Goal: Task Accomplishment & Management: Manage account settings

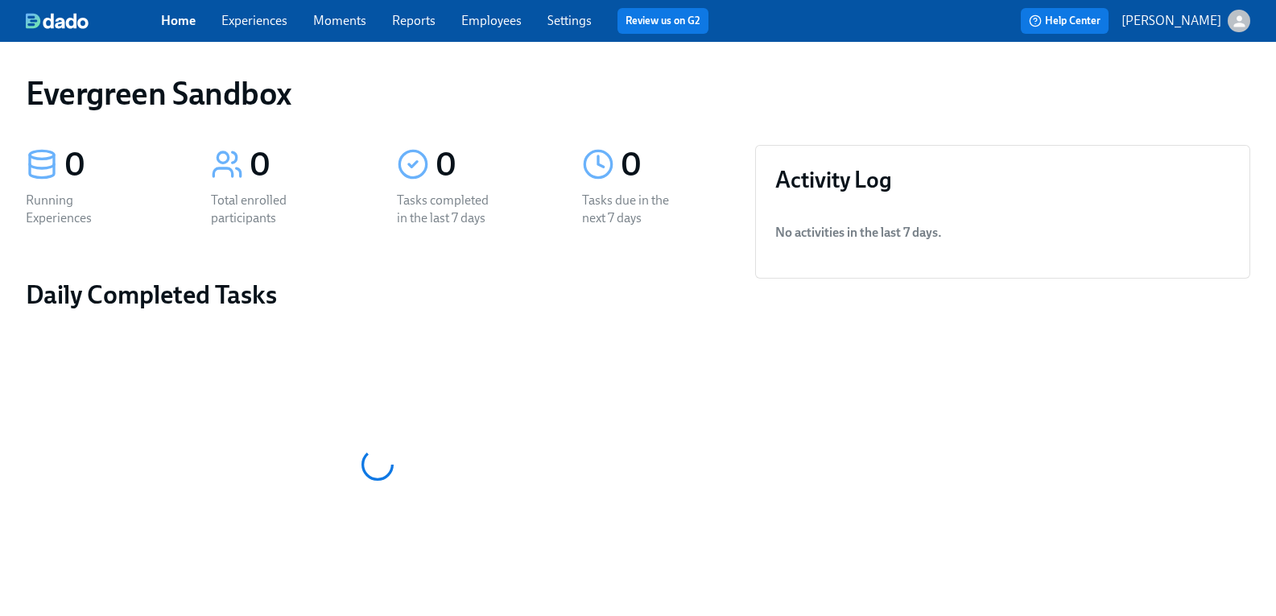
click at [1211, 29] on button "[PERSON_NAME]" at bounding box center [1185, 21] width 129 height 23
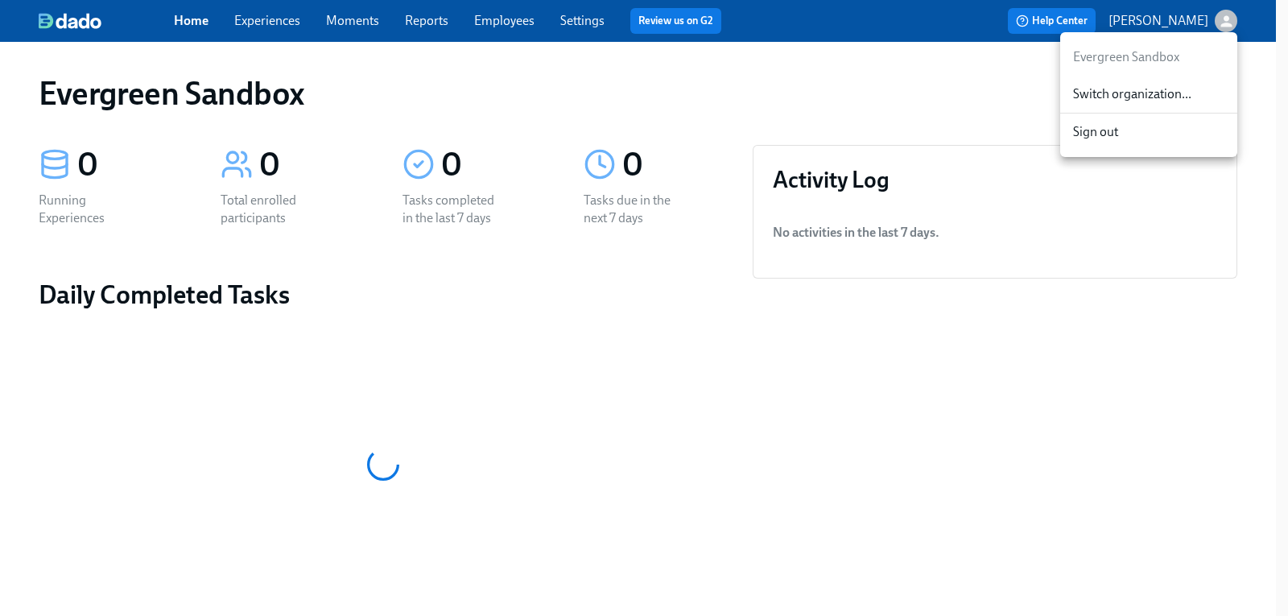
click at [1154, 99] on span "Switch organization..." at bounding box center [1148, 94] width 151 height 18
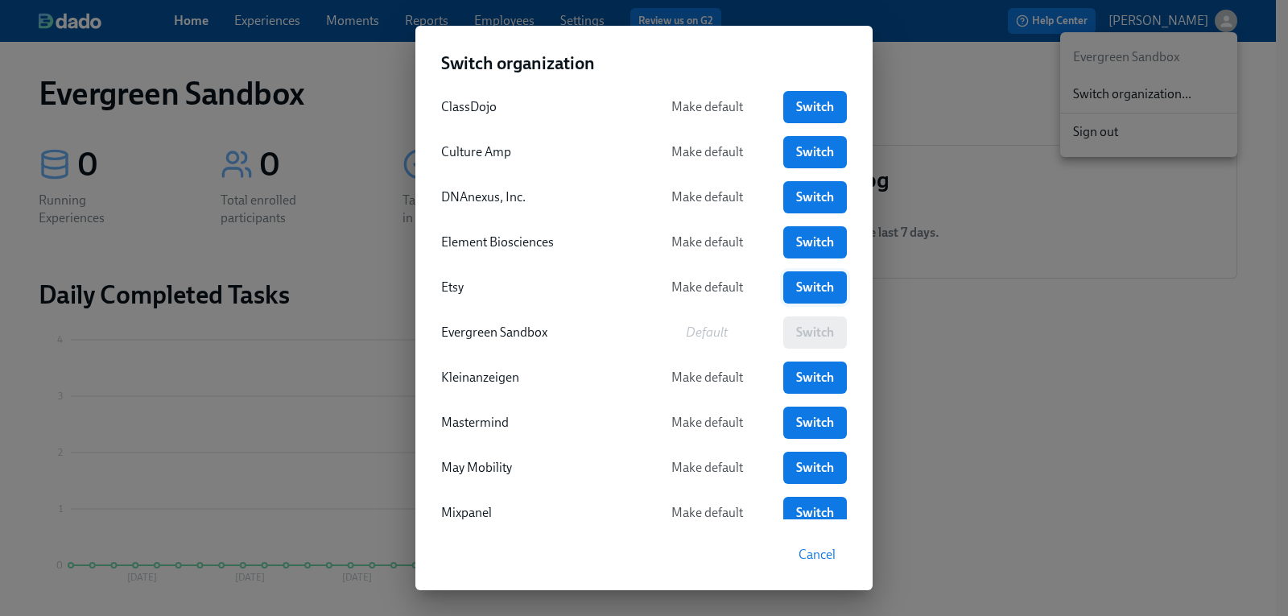
scroll to position [161, 0]
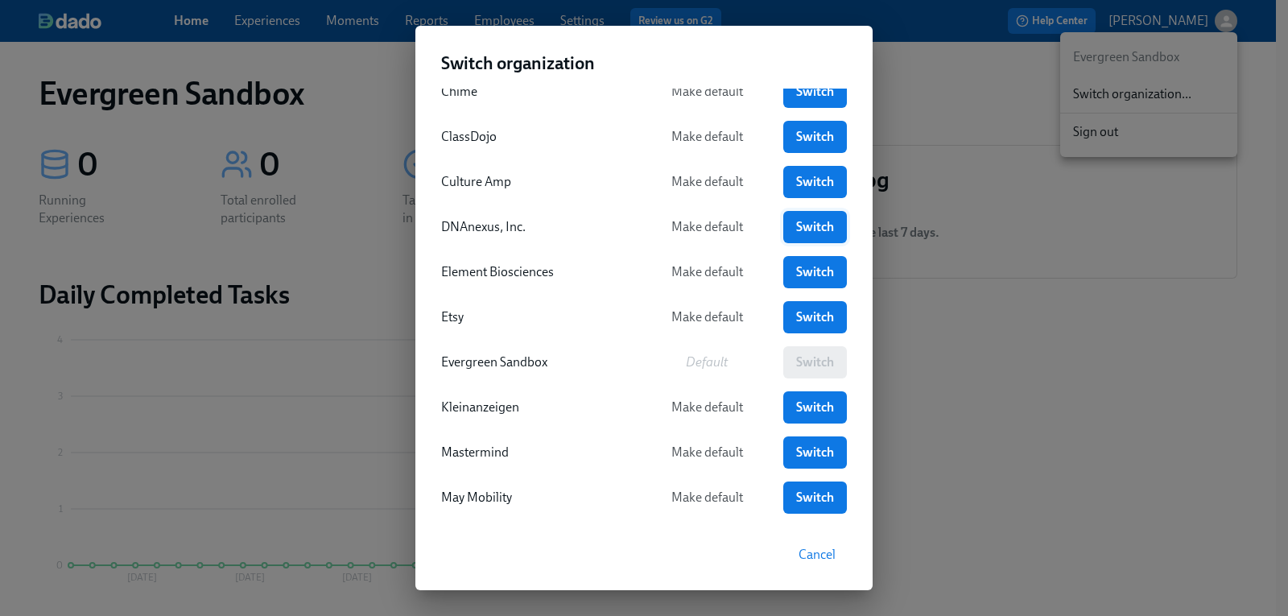
click at [799, 219] on span "Switch" at bounding box center [815, 227] width 41 height 16
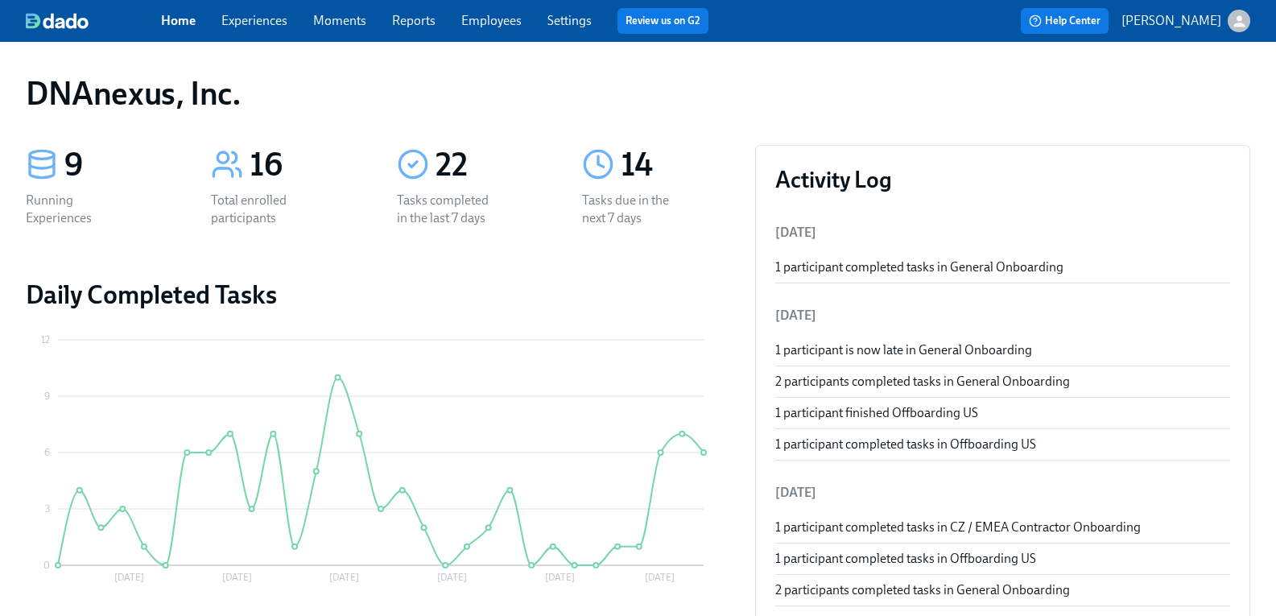
click at [514, 23] on link "Employees" at bounding box center [491, 20] width 60 height 15
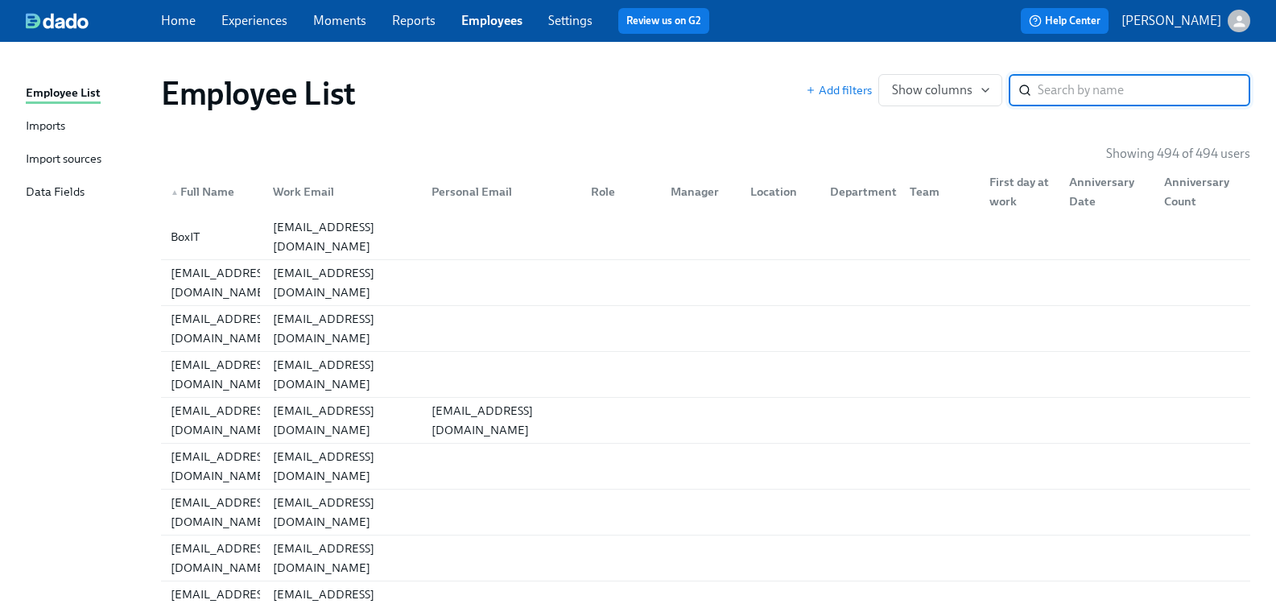
click at [574, 22] on link "Settings" at bounding box center [570, 20] width 44 height 15
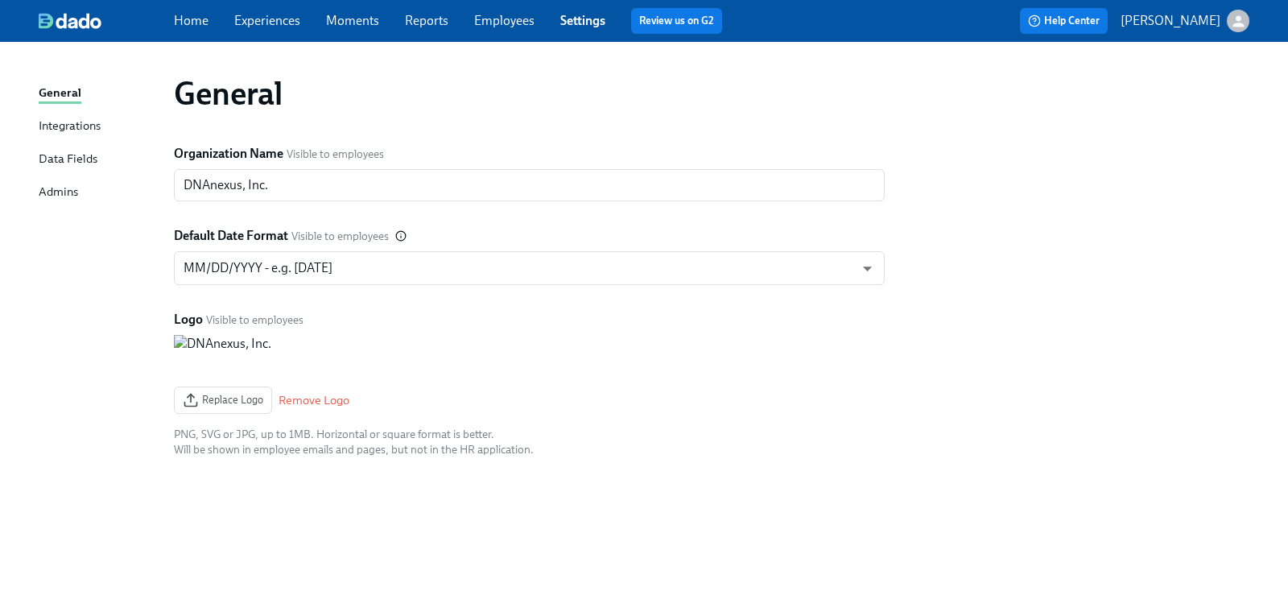
click at [494, 20] on link "Employees" at bounding box center [504, 20] width 60 height 15
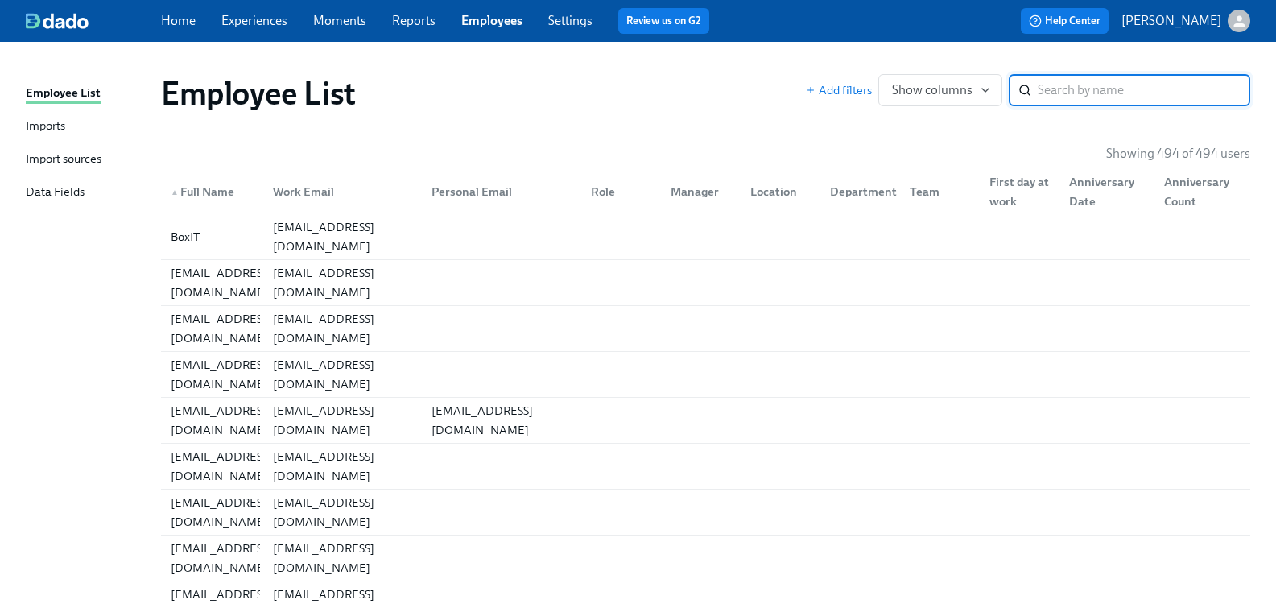
click at [58, 155] on div "Import sources" at bounding box center [64, 160] width 76 height 20
